Goal: Task Accomplishment & Management: Manage account settings

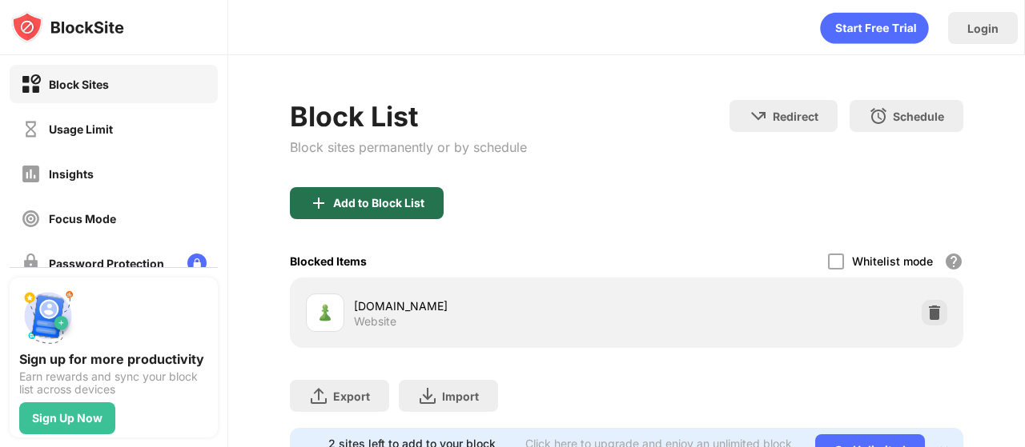
click at [357, 198] on div "Add to Block List" at bounding box center [378, 203] width 91 height 13
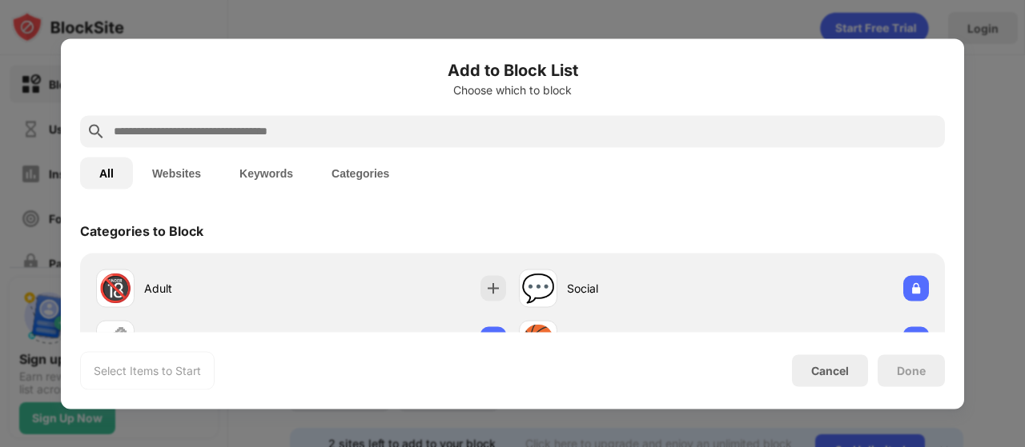
click at [332, 140] on input "text" at bounding box center [525, 131] width 826 height 19
type input "*"
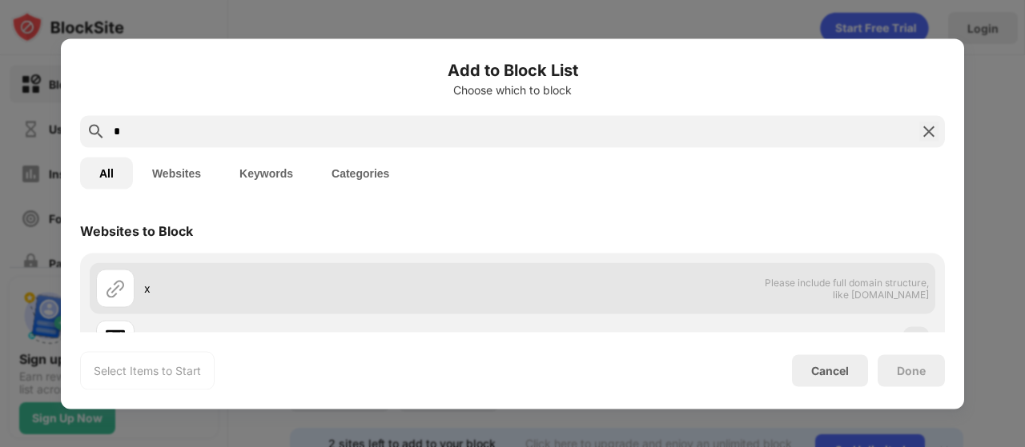
scroll to position [62, 0]
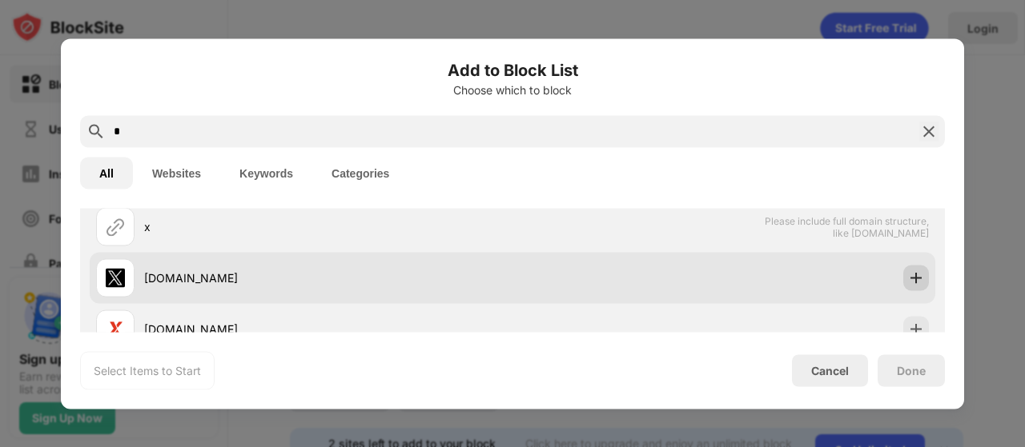
type input "*"
click at [913, 268] on div at bounding box center [916, 278] width 26 height 26
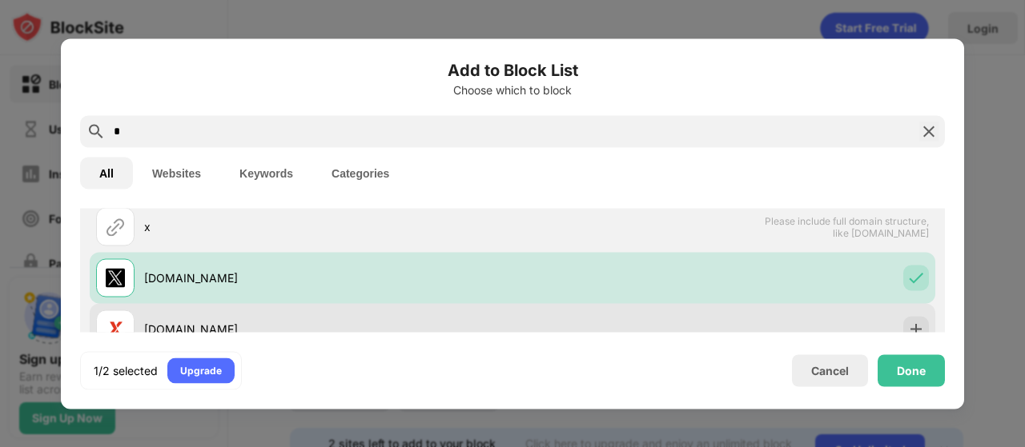
scroll to position [61, 0]
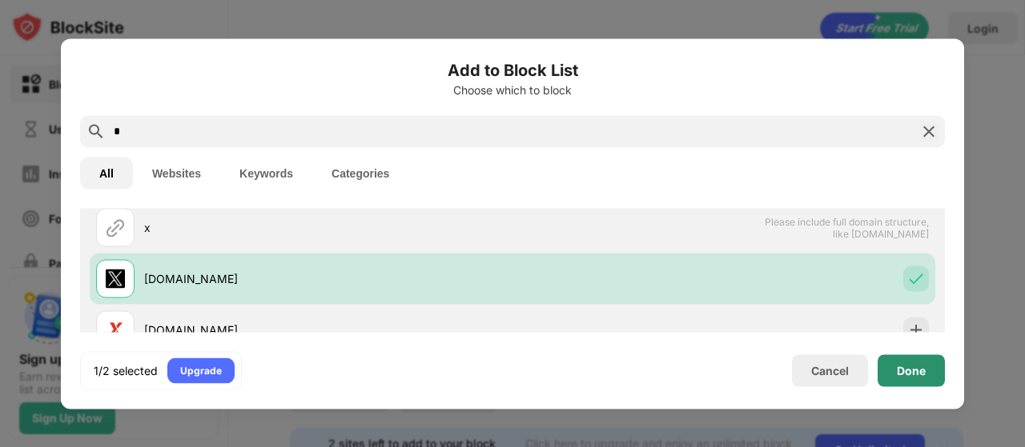
click at [905, 364] on div "Done" at bounding box center [911, 370] width 29 height 13
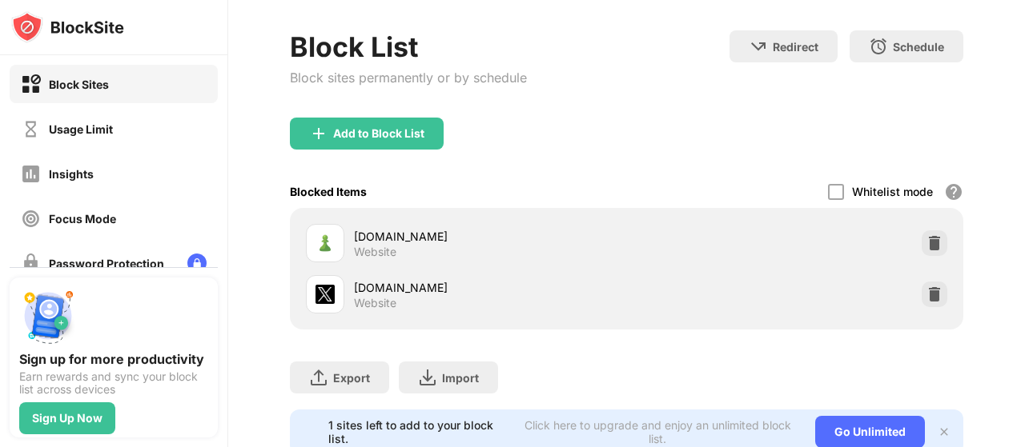
scroll to position [74, 0]
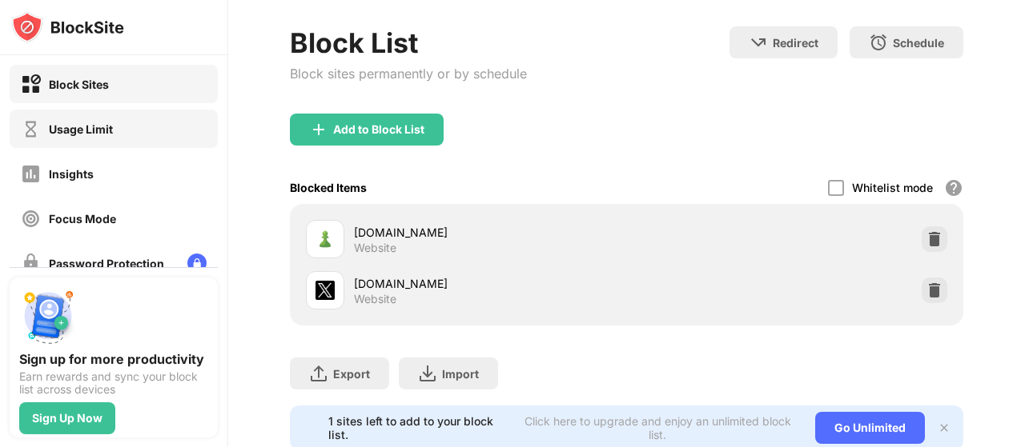
click at [144, 132] on div "Usage Limit" at bounding box center [114, 129] width 208 height 38
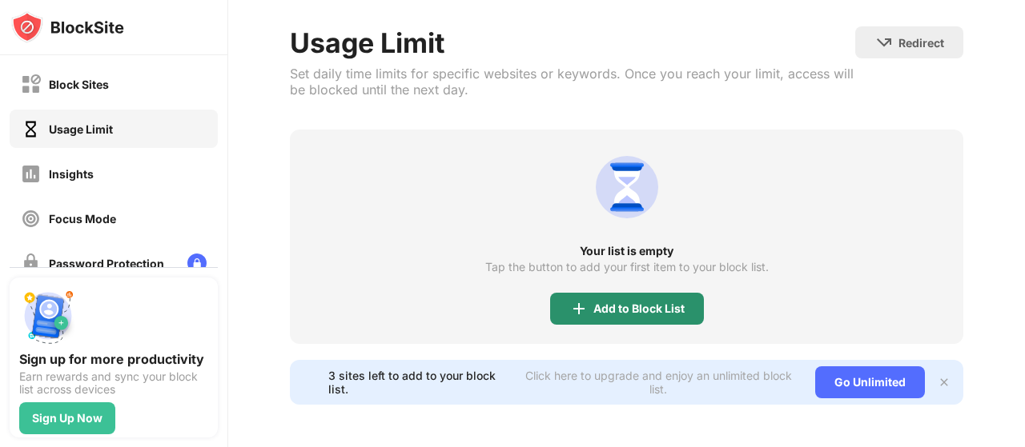
click at [684, 297] on div "Add to Block List" at bounding box center [627, 309] width 154 height 32
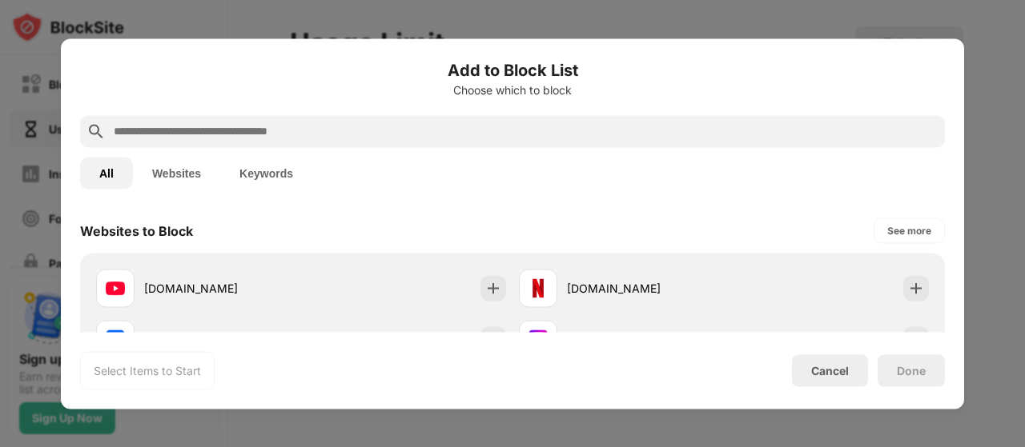
click at [395, 134] on input "text" at bounding box center [525, 131] width 826 height 19
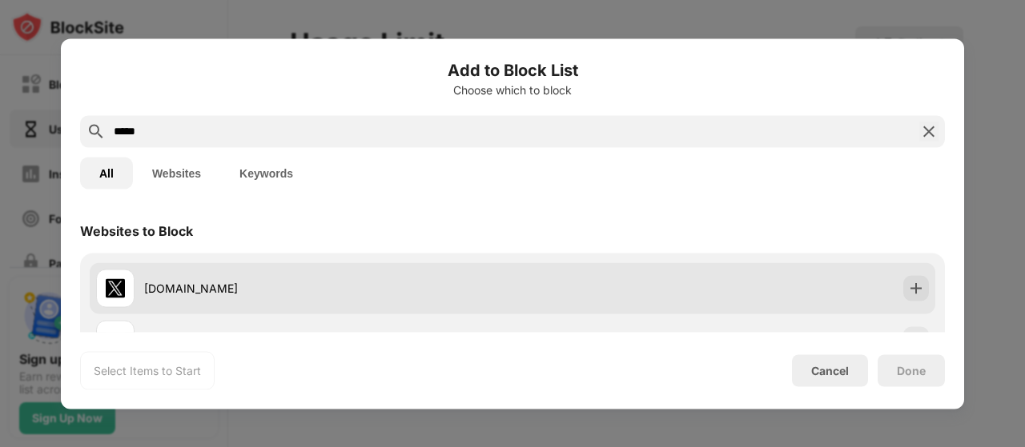
click at [901, 275] on div "[DOMAIN_NAME]" at bounding box center [512, 288] width 845 height 51
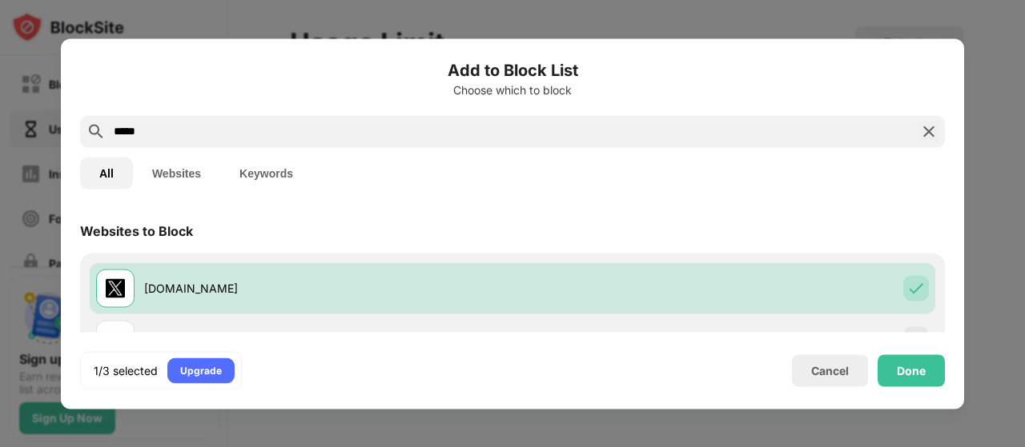
click at [591, 138] on input "*****" at bounding box center [512, 131] width 800 height 19
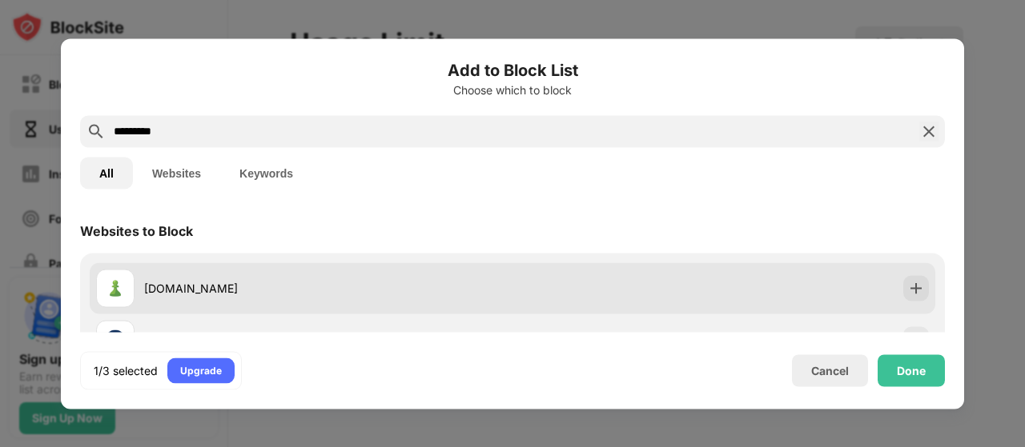
type input "*********"
click at [903, 286] on div at bounding box center [916, 288] width 26 height 26
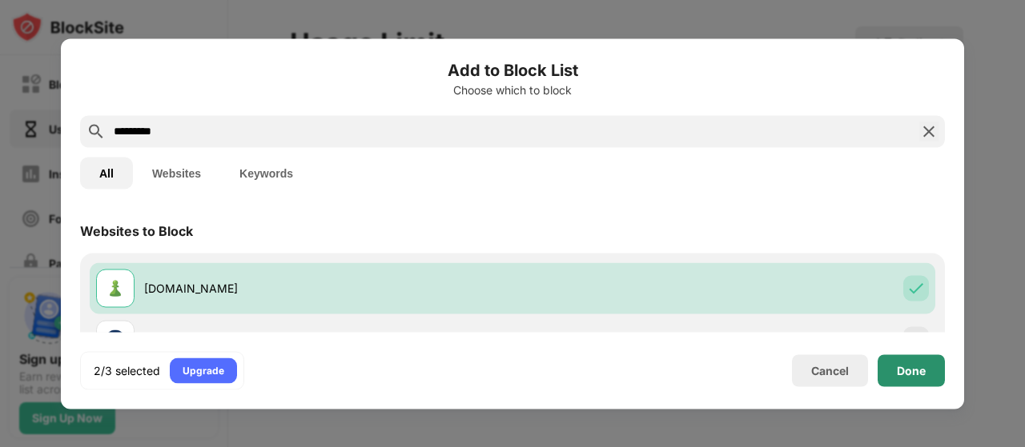
click at [912, 364] on div "Done" at bounding box center [911, 370] width 29 height 13
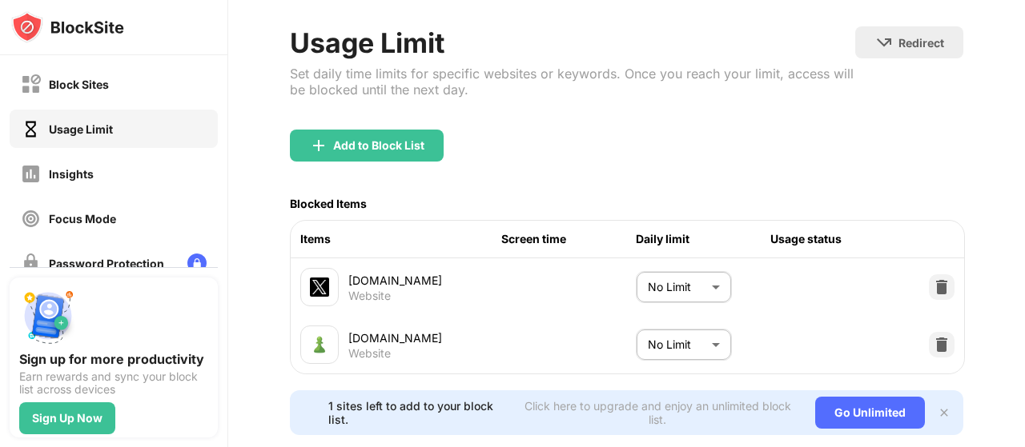
click at [704, 295] on body "Block Sites Usage Limit Insights Focus Mode Password Protection Custom Block Pa…" at bounding box center [512, 223] width 1025 height 447
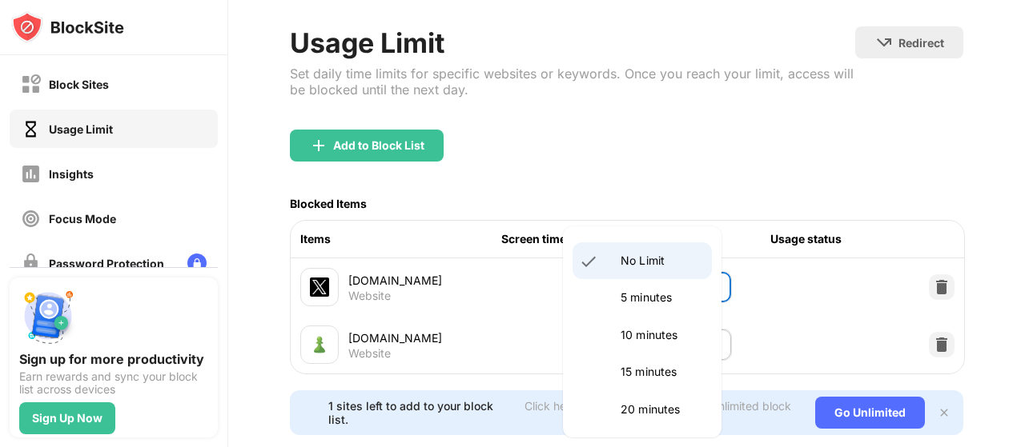
click at [683, 294] on p "5 minutes" at bounding box center [661, 298] width 82 height 18
type input "*"
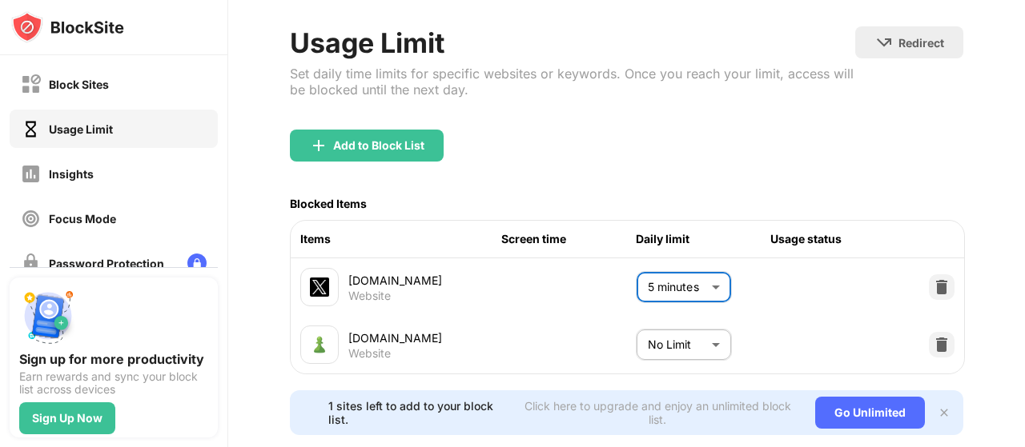
click at [707, 343] on body "Block Sites Usage Limit Insights Focus Mode Password Protection Custom Block Pa…" at bounding box center [512, 223] width 1025 height 447
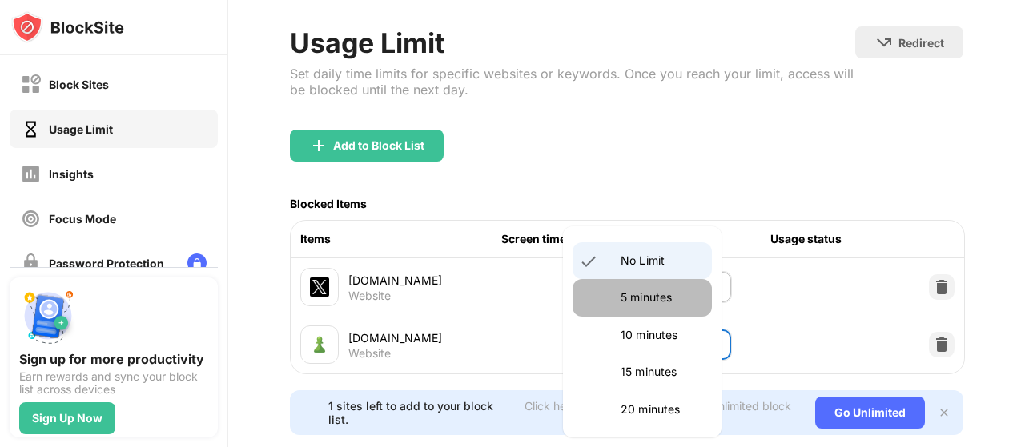
drag, startPoint x: 672, startPoint y: 297, endPoint x: 688, endPoint y: 297, distance: 15.2
click at [672, 297] on p "5 minutes" at bounding box center [661, 298] width 82 height 18
type input "*"
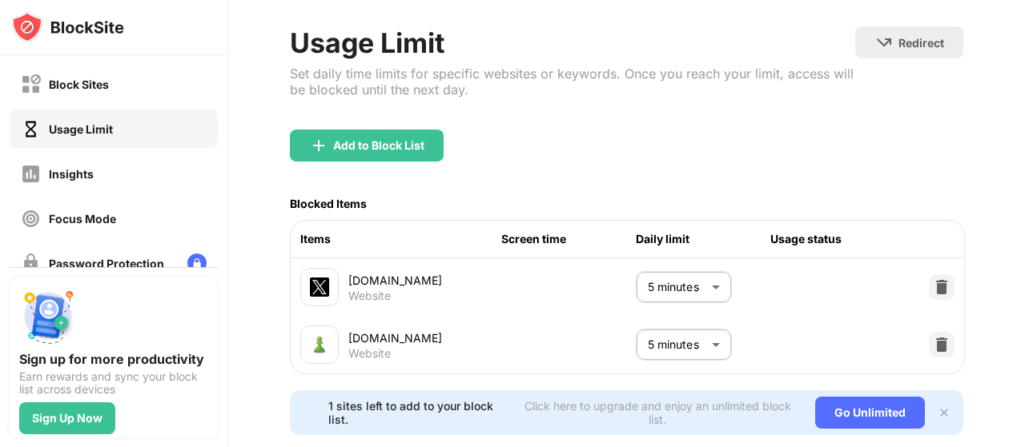
click at [787, 323] on div "[DOMAIN_NAME] Website 5 minutes * ​" at bounding box center [627, 345] width 673 height 58
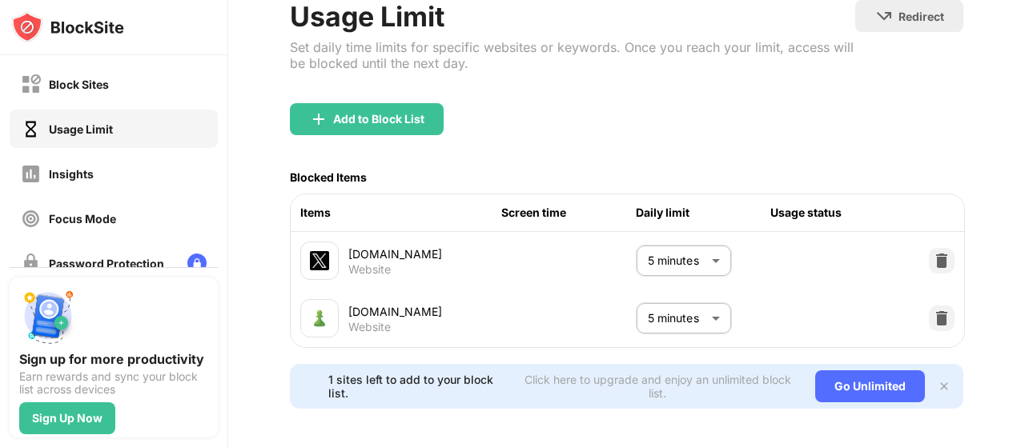
scroll to position [122, 0]
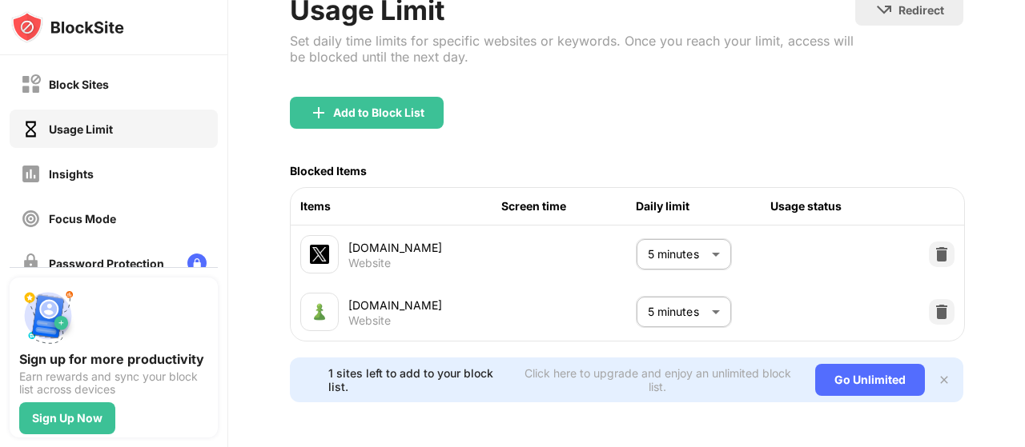
click at [937, 374] on img at bounding box center [943, 380] width 13 height 13
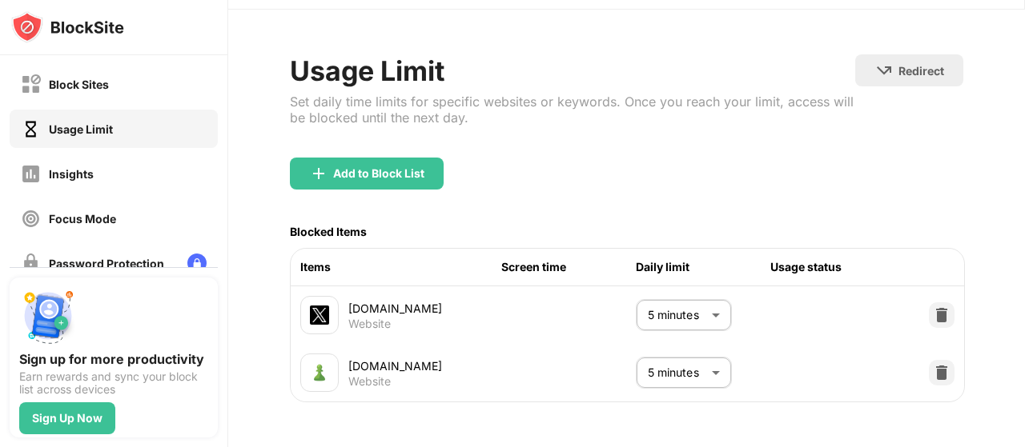
scroll to position [62, 0]
click at [805, 307] on div "[DOMAIN_NAME] Website 5 minutes * ​" at bounding box center [627, 316] width 673 height 58
click at [938, 303] on div at bounding box center [942, 316] width 26 height 26
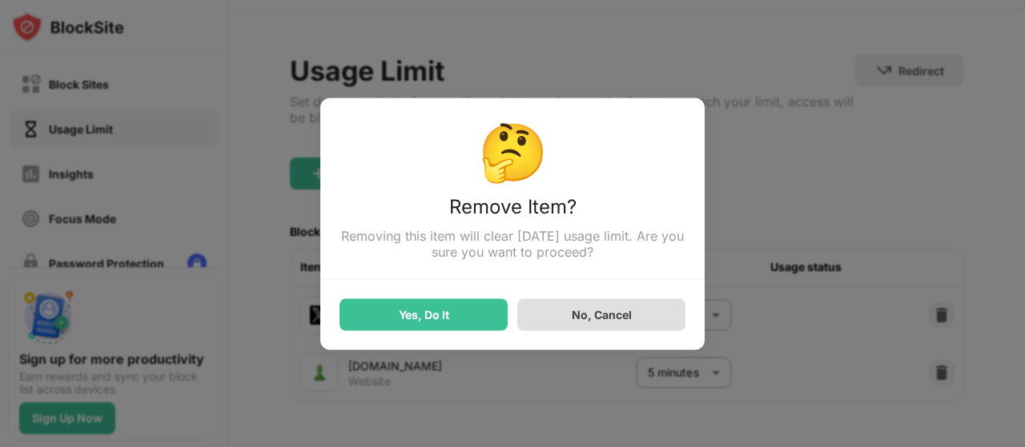
click at [646, 321] on div "No, Cancel" at bounding box center [601, 315] width 168 height 32
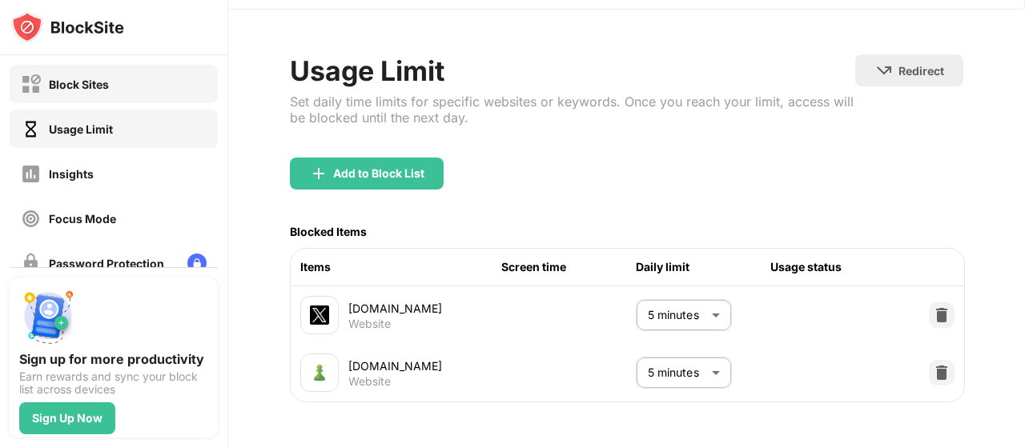
click at [74, 86] on div "Block Sites" at bounding box center [79, 85] width 60 height 14
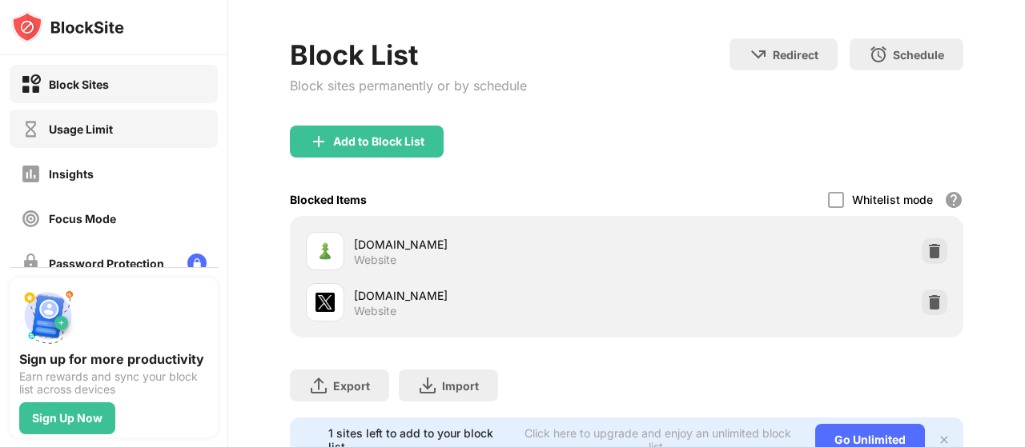
click at [67, 110] on div "Usage Limit" at bounding box center [114, 129] width 208 height 38
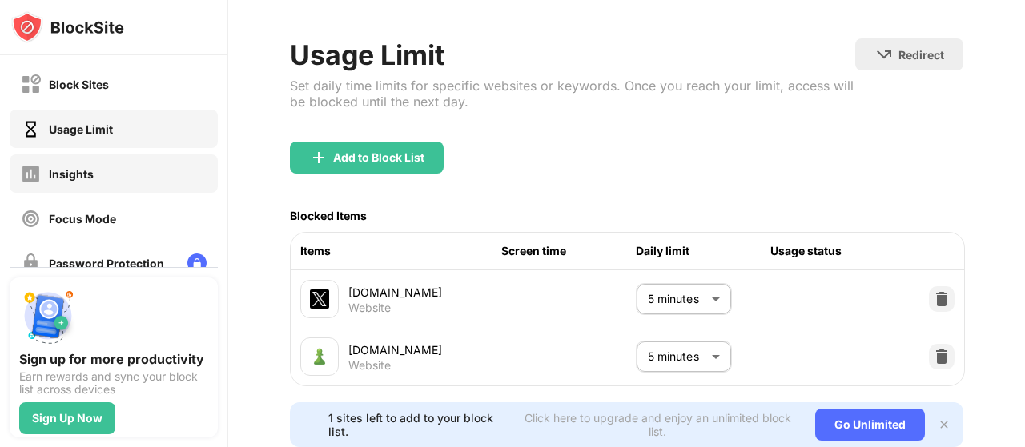
click at [82, 162] on div "Insights" at bounding box center [114, 173] width 208 height 38
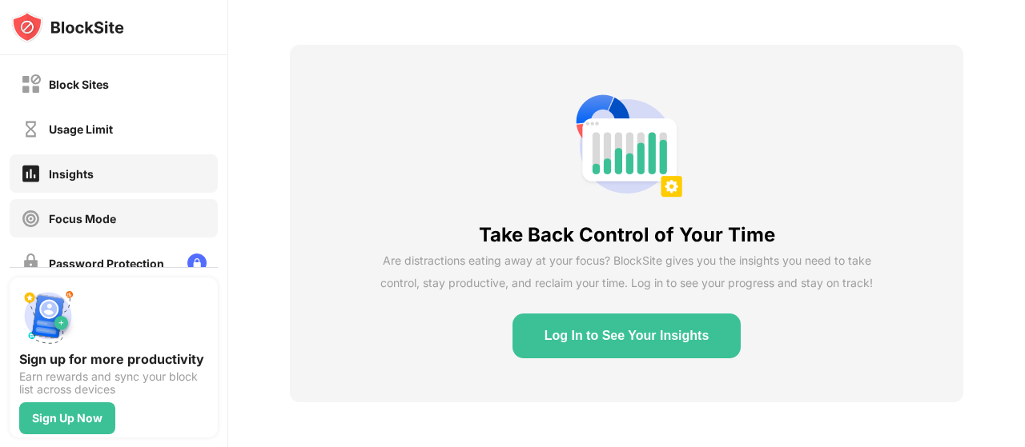
click at [104, 204] on div "Focus Mode" at bounding box center [114, 218] width 208 height 38
